Goal: Check status: Check status

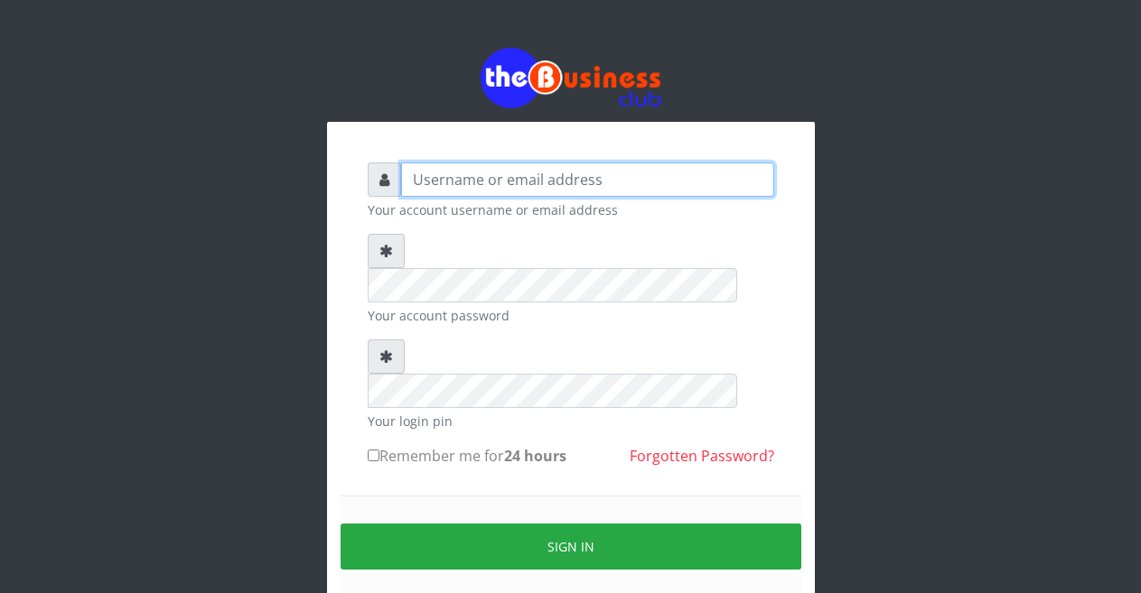
click at [453, 187] on input "text" at bounding box center [587, 180] width 373 height 34
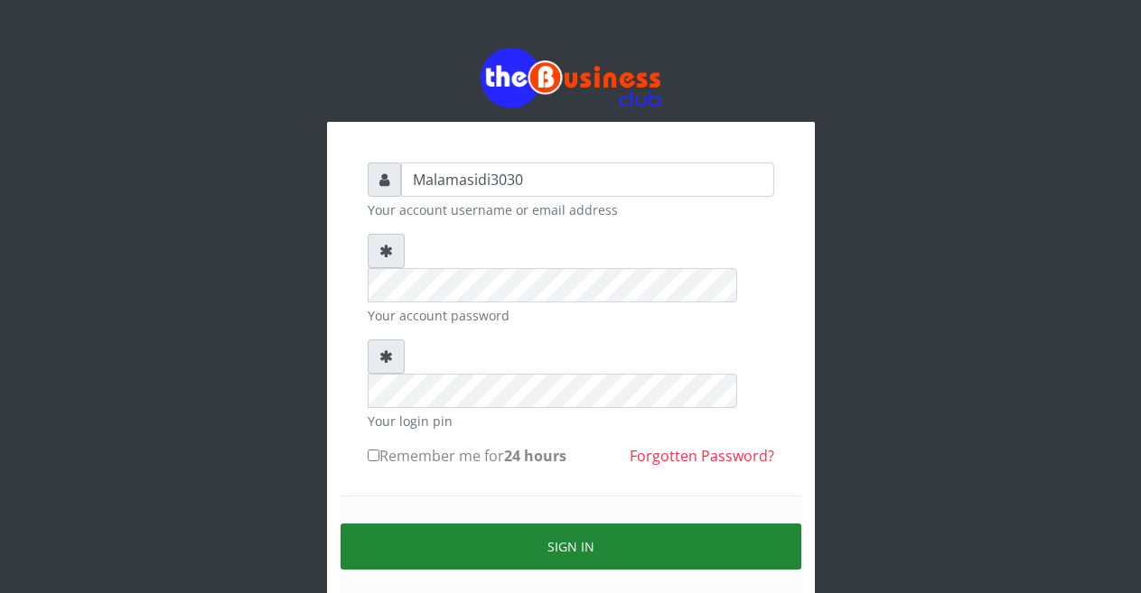
click at [514, 524] on button "Sign in" at bounding box center [571, 547] width 461 height 46
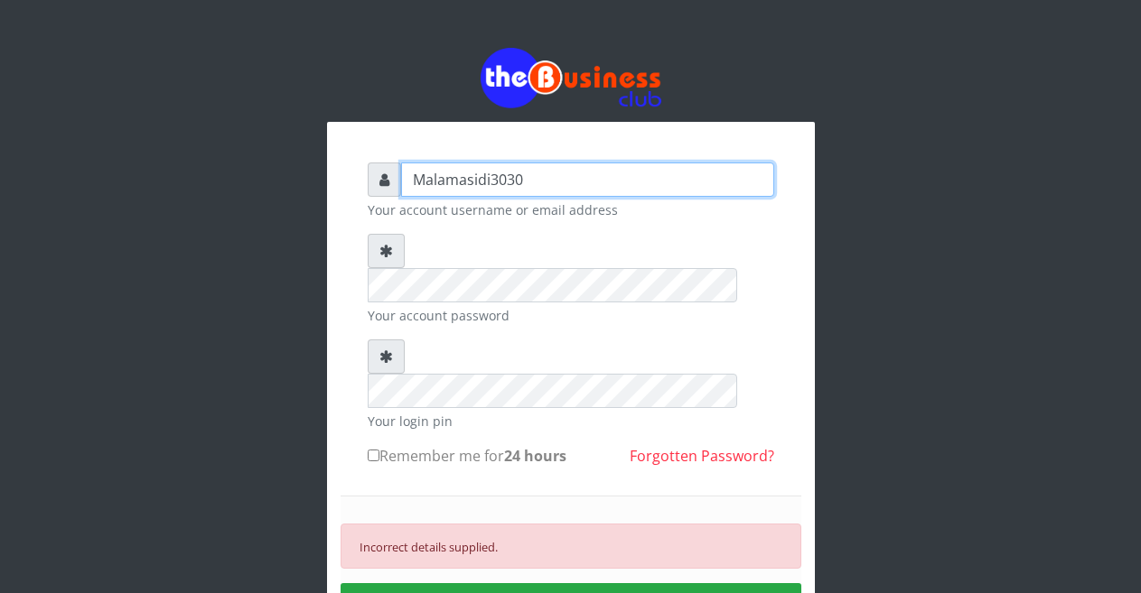
click at [469, 184] on input "Malamasidi3030" at bounding box center [587, 180] width 373 height 34
type input "Malamsidi3030"
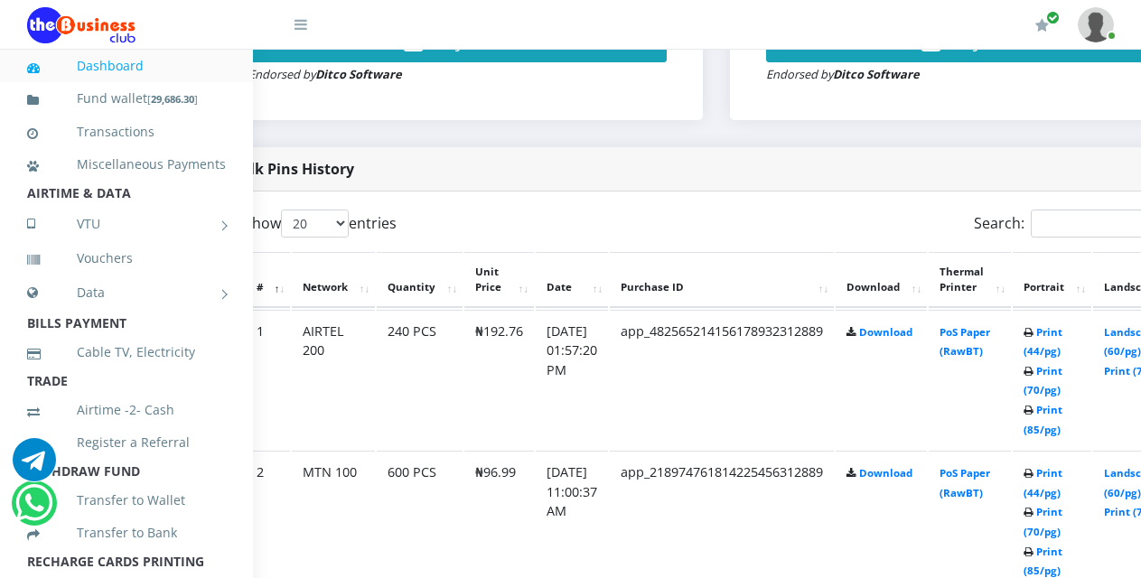
scroll to position [833, 72]
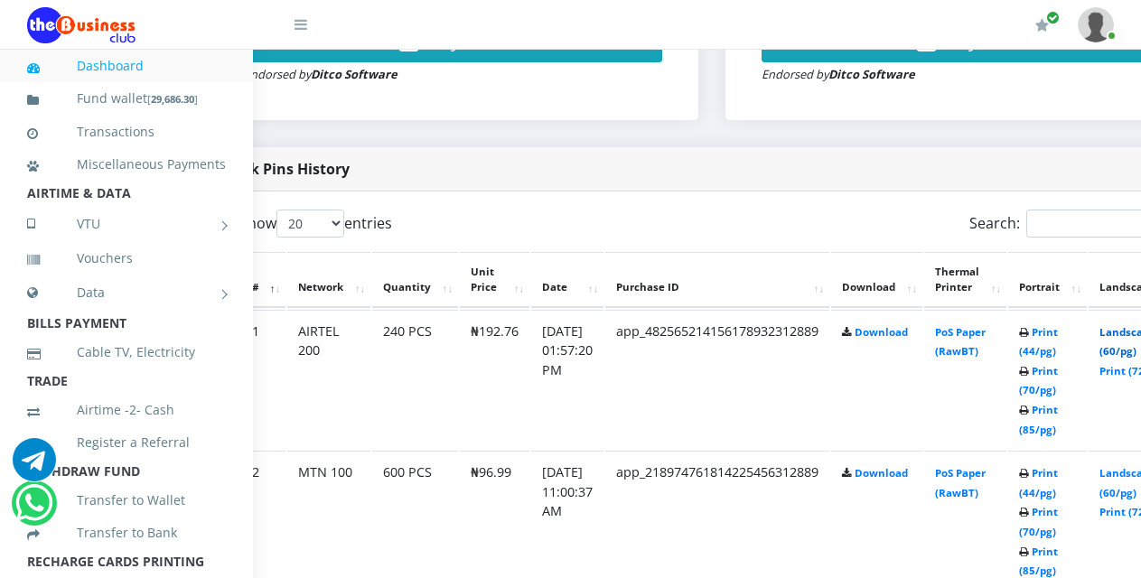
click at [1133, 341] on link "Landscape (60/pg)" at bounding box center [1127, 341] width 56 height 33
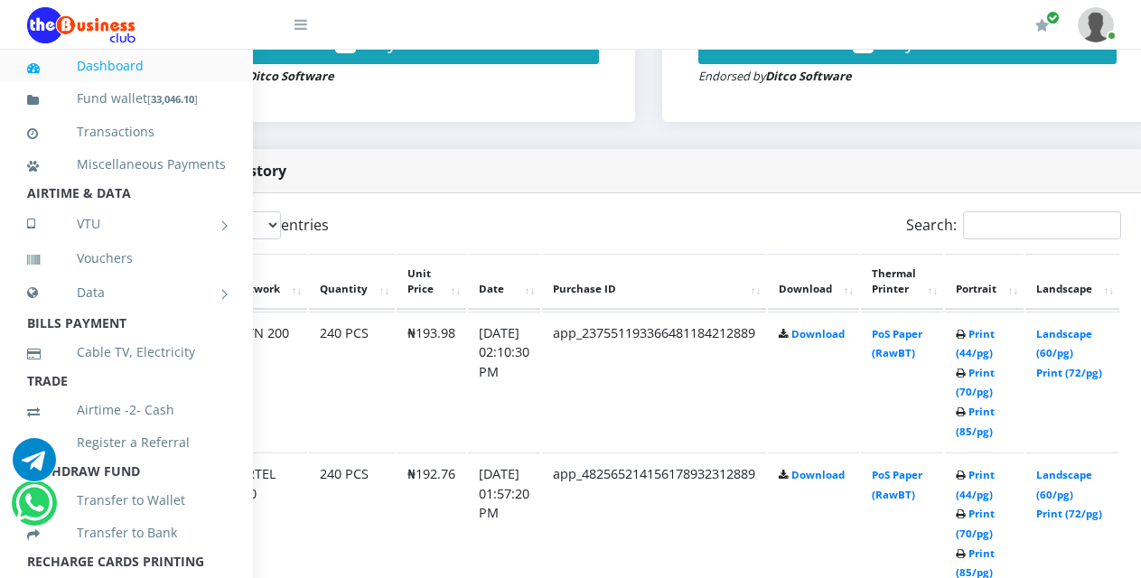
scroll to position [831, 140]
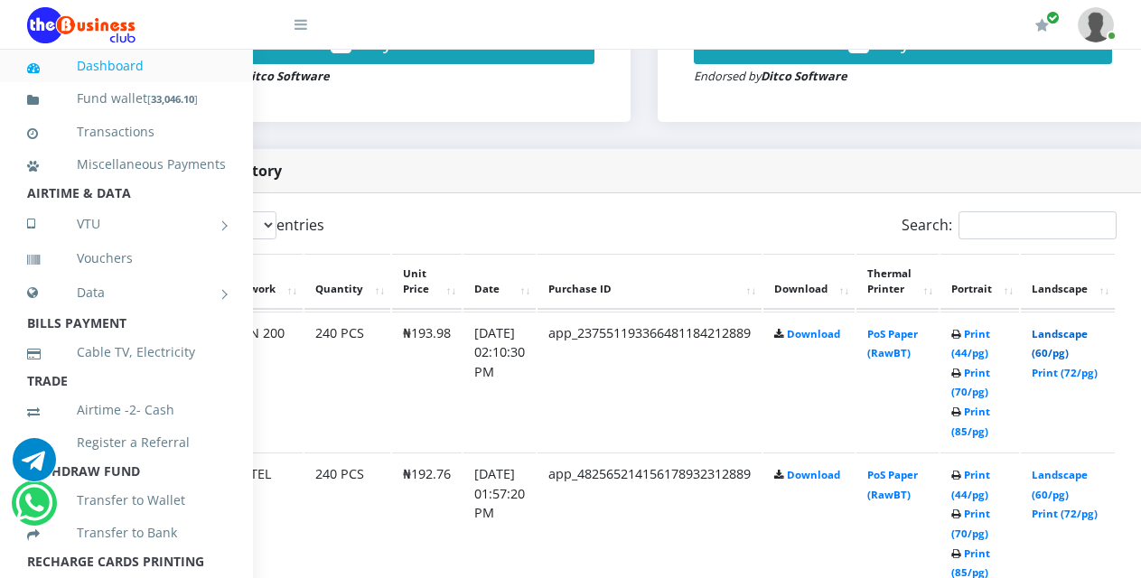
click at [1065, 335] on link "Landscape (60/pg)" at bounding box center [1059, 343] width 56 height 33
